Goal: Task Accomplishment & Management: Manage account settings

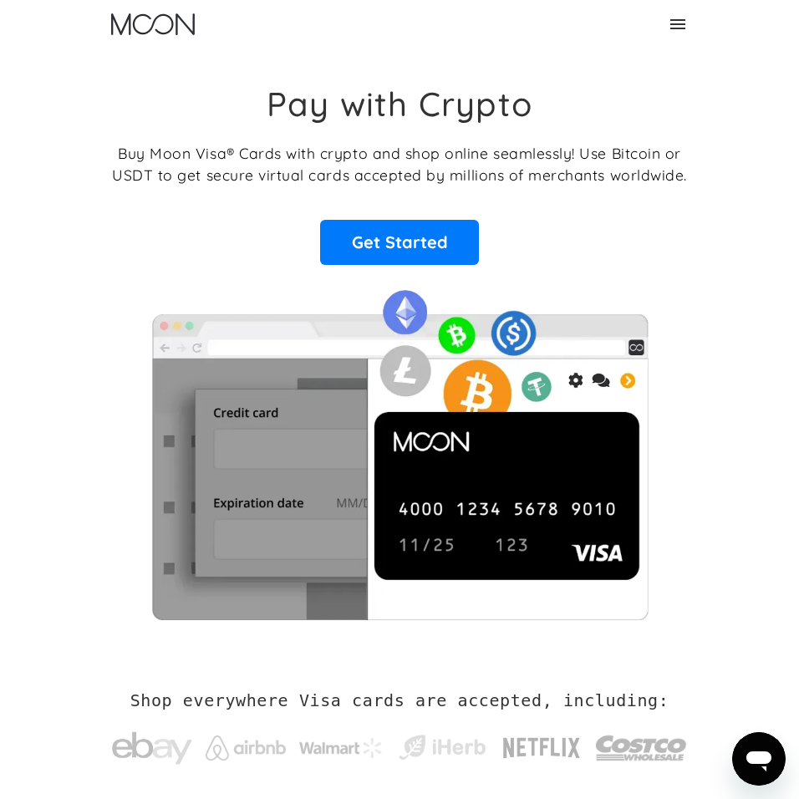
click at [674, 26] on icon at bounding box center [677, 24] width 20 height 20
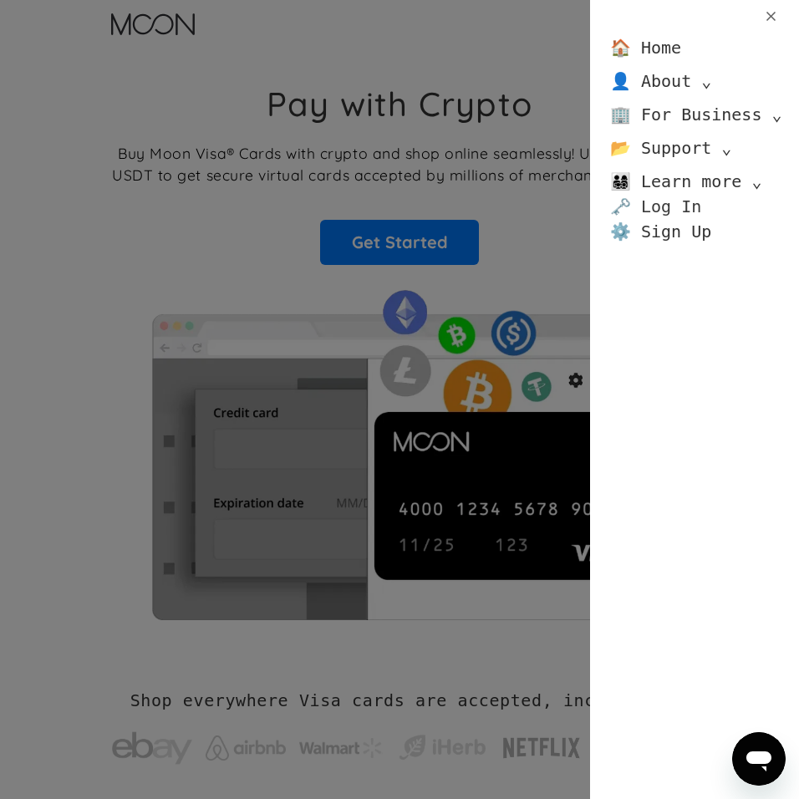
click at [672, 208] on link "🗝️ Log In" at bounding box center [655, 206] width 91 height 25
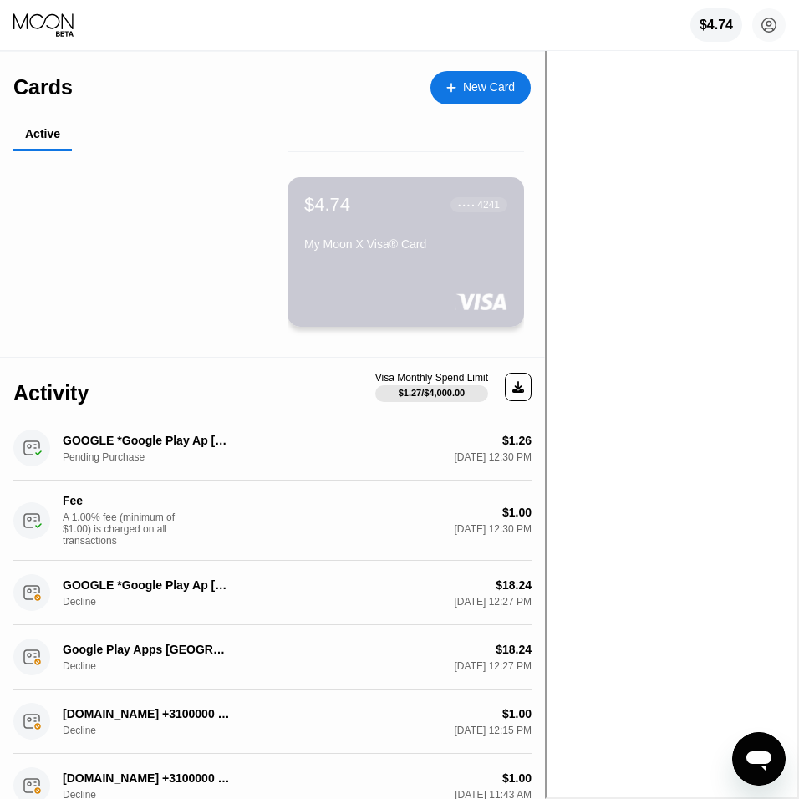
click at [375, 212] on div "$4.74 ● ● ● ● 4241" at bounding box center [405, 205] width 203 height 22
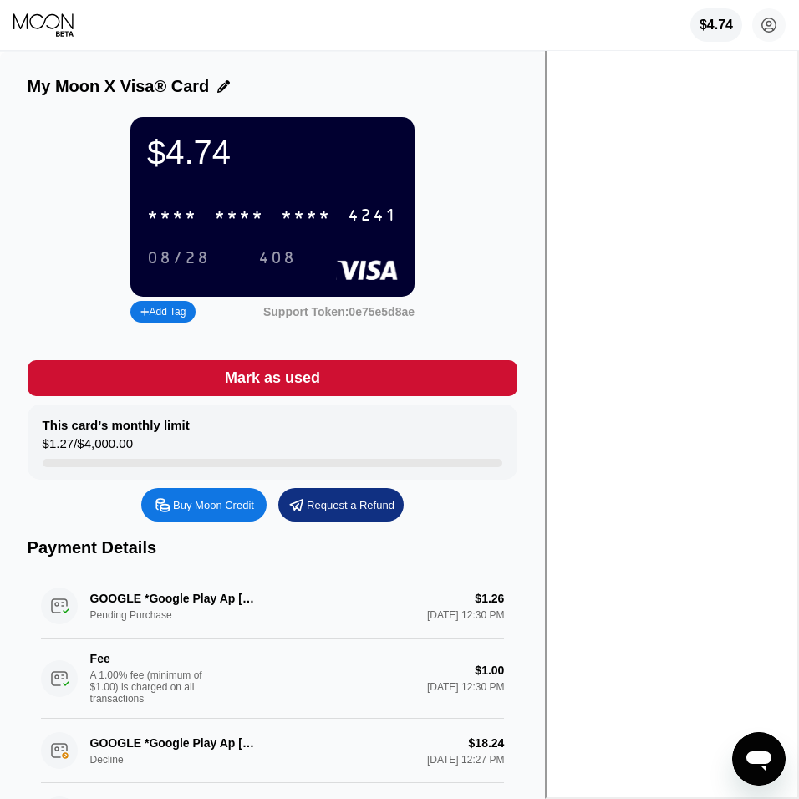
click at [264, 212] on div "* * * *" at bounding box center [239, 215] width 50 height 19
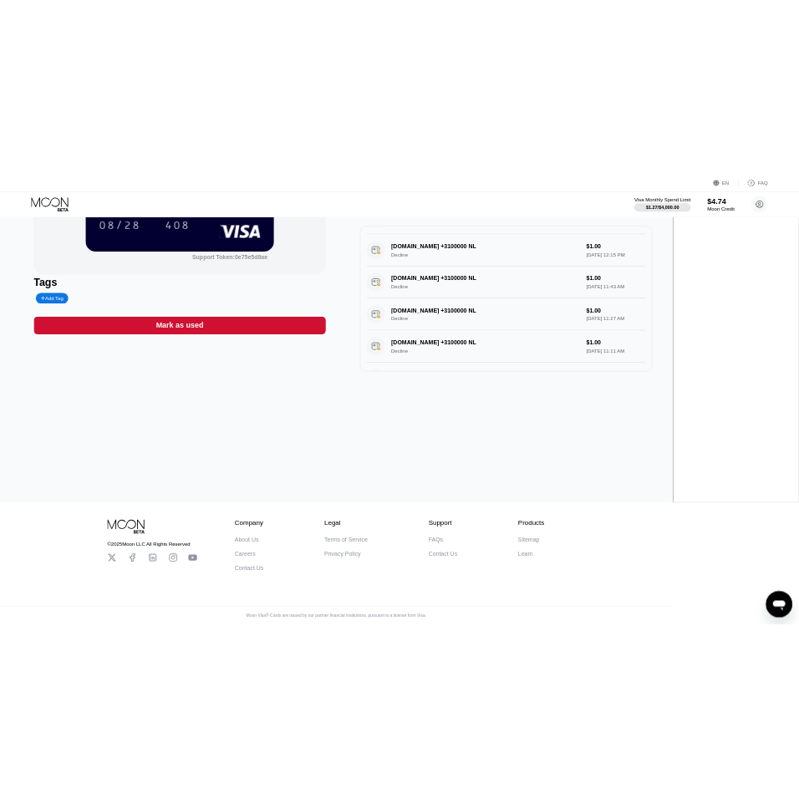
scroll to position [279, 0]
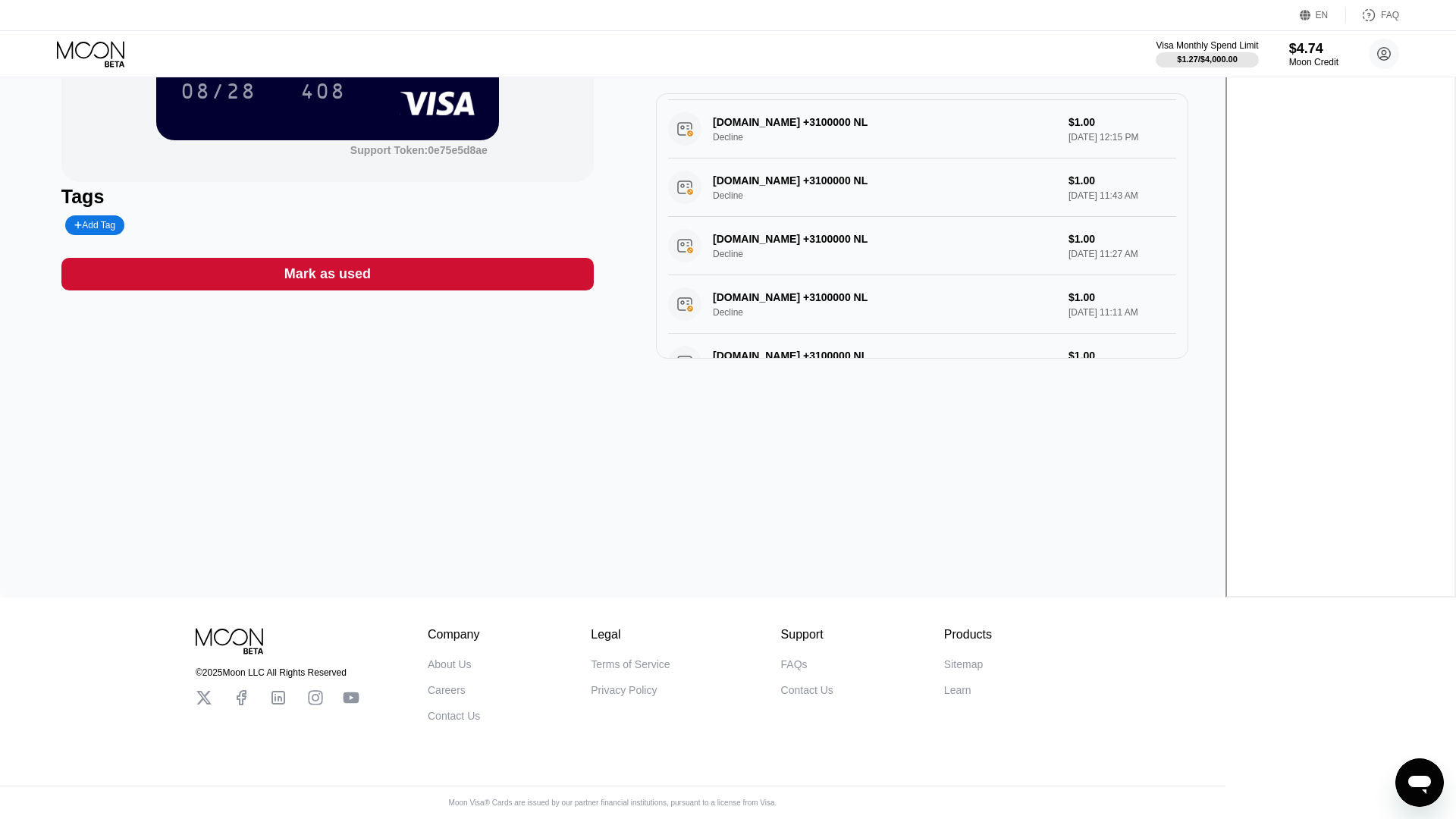
drag, startPoint x: 830, startPoint y: 118, endPoint x: 905, endPoint y: 138, distance: 77.6
click at [724, 138] on div "[DOMAIN_NAME] +3100000 NL Decline $1.00 [DATE] 12:15 PM" at bounding box center [922, 129] width 508 height 58
drag, startPoint x: 827, startPoint y: 119, endPoint x: 900, endPoint y: 141, distance: 76.2
click at [724, 141] on div "[DOMAIN_NAME] +3100000 NL Decline $1.00 [DATE] 12:15 PM" at bounding box center [922, 129] width 508 height 58
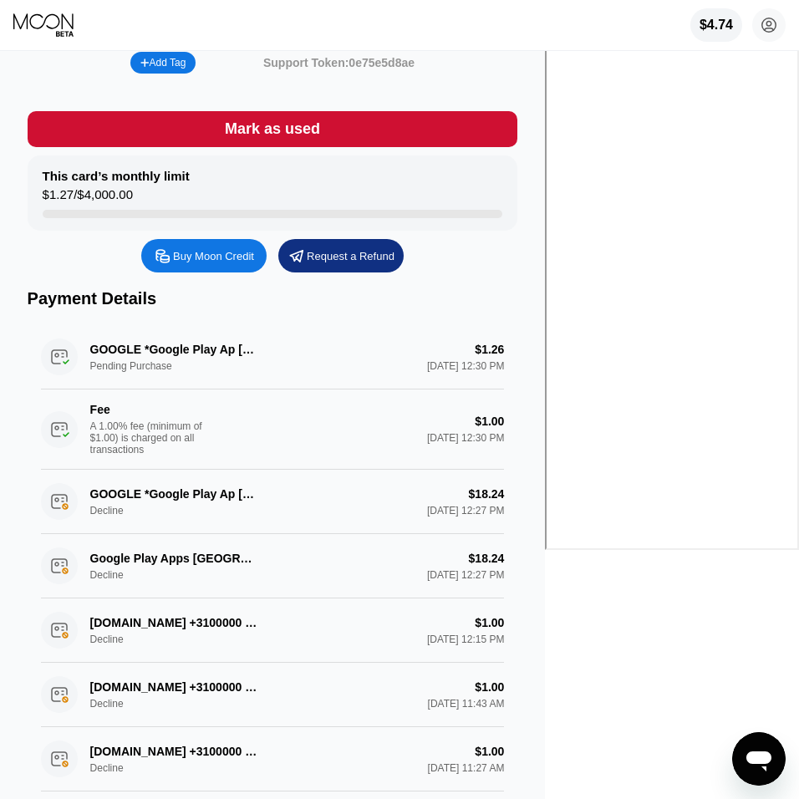
scroll to position [0, 0]
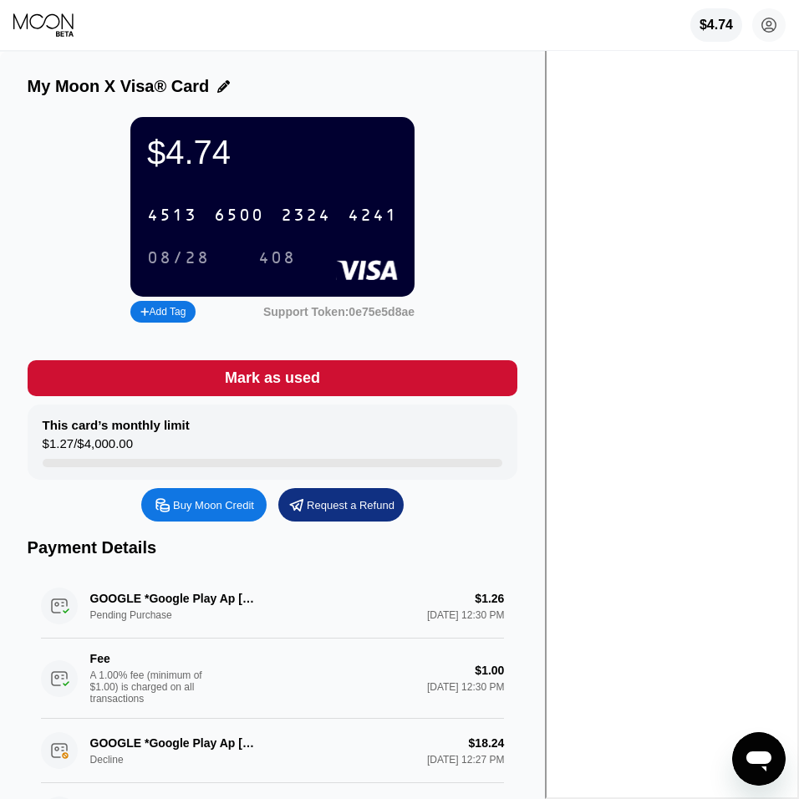
click at [518, 220] on div "$4.74 4513 6500 2324 4241 08/28 408 Add Tag Support Token: 0e75e5d8ae" at bounding box center [273, 222] width 490 height 210
